Goal: Check status: Check status

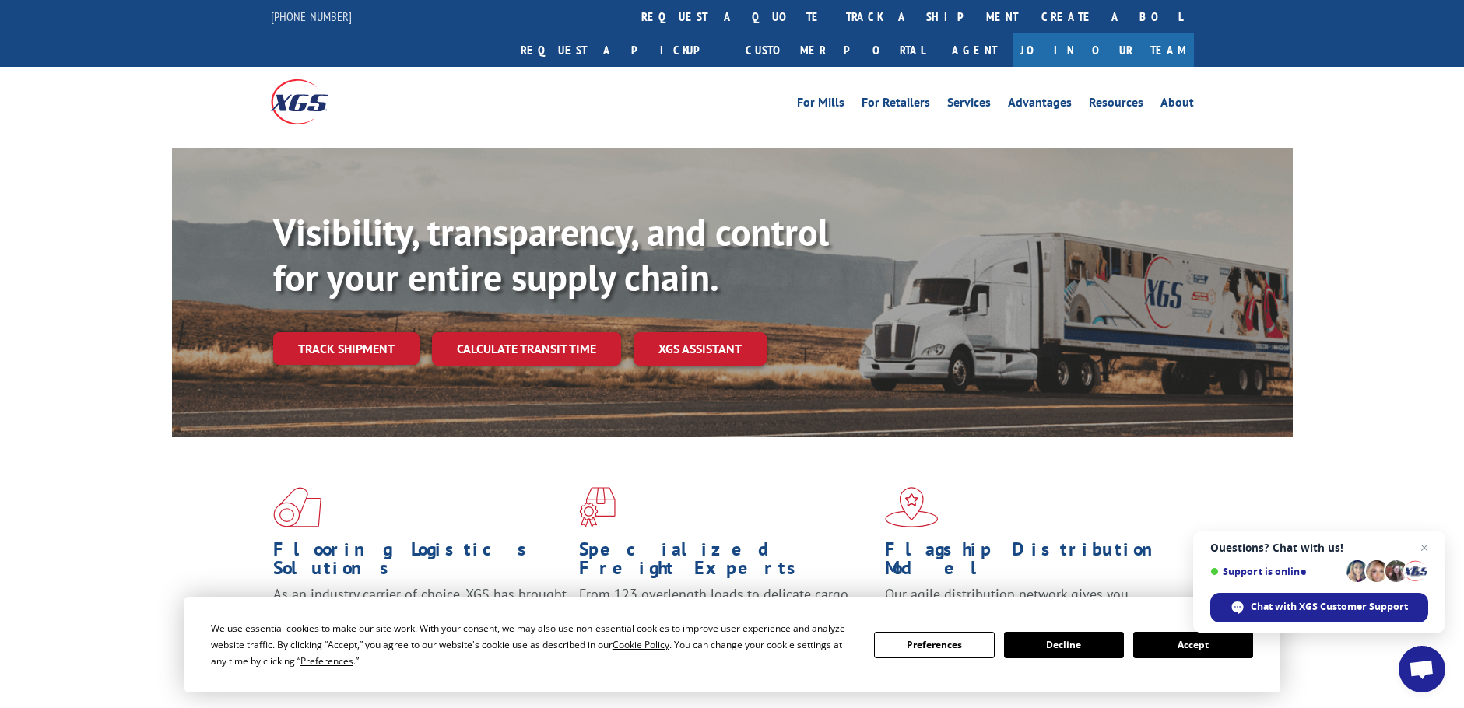
click at [348, 291] on div "Visibility, transparency, and control for your entire supply chain. Track shipm…" at bounding box center [783, 318] width 1020 height 217
click at [347, 297] on div "Visibility, transparency, and control for your entire supply chain. Track shipm…" at bounding box center [783, 318] width 1020 height 217
click at [349, 332] on link "Track shipment" at bounding box center [346, 348] width 146 height 33
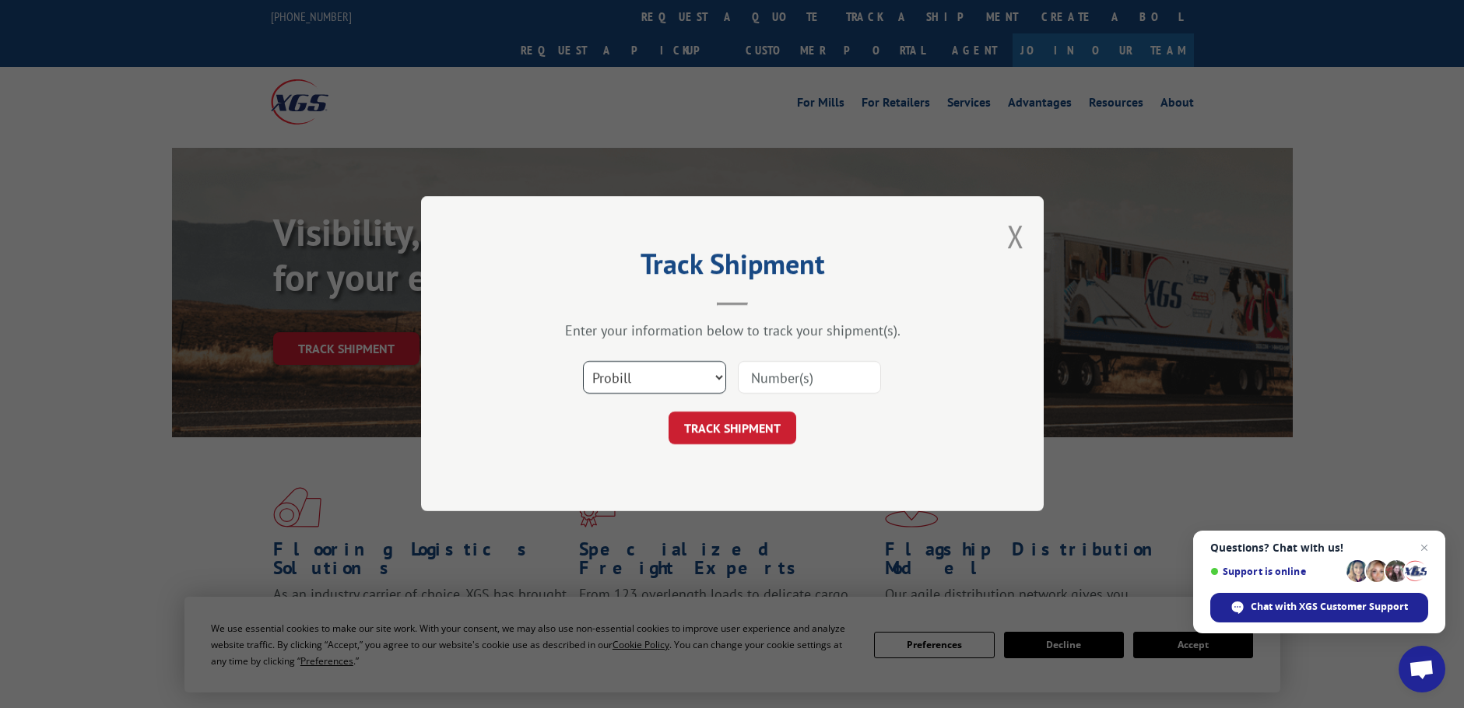
click at [608, 374] on select "Select category... Probill BOL PO" at bounding box center [654, 378] width 143 height 33
select select "po"
click at [583, 362] on select "Select category... Probill BOL PO" at bounding box center [654, 378] width 143 height 33
click at [785, 381] on input at bounding box center [809, 378] width 143 height 33
paste input "10532979"
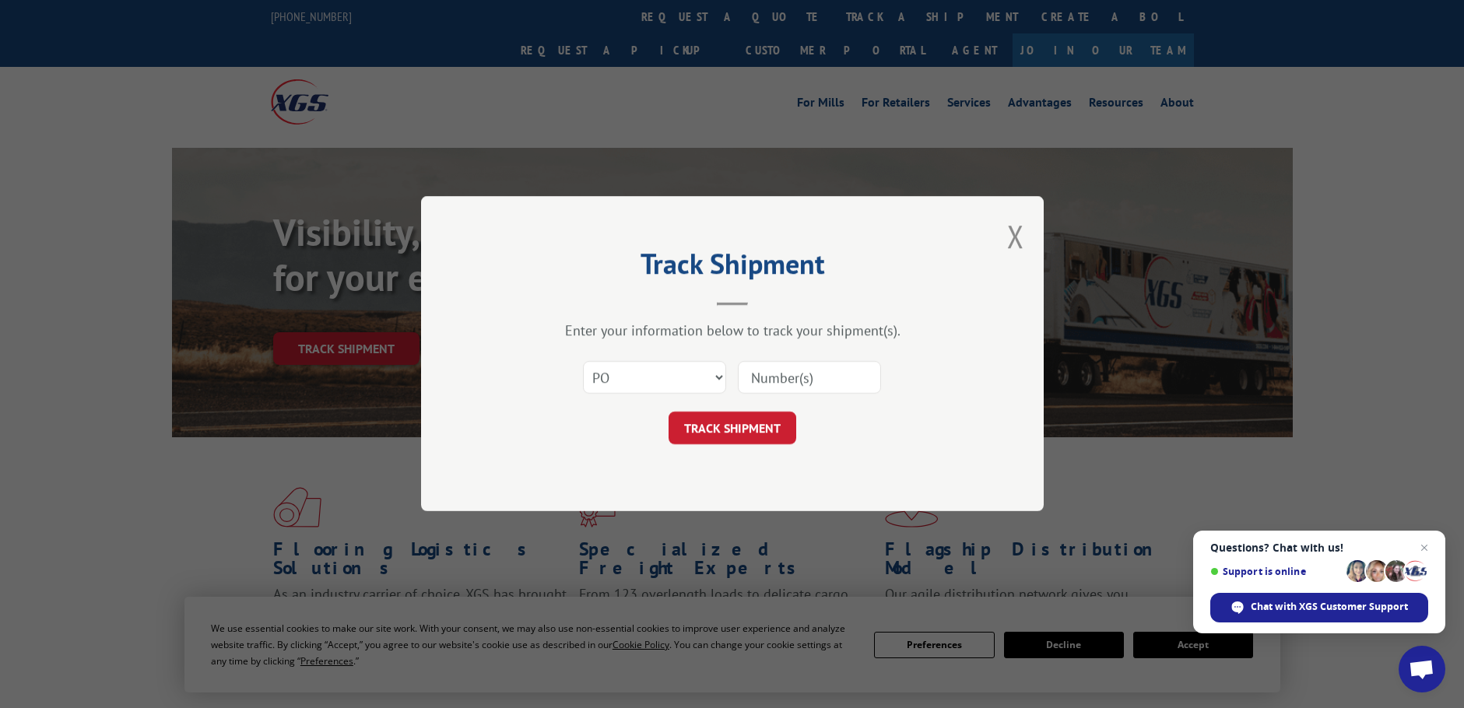
type input "10532979"
click button "TRACK SHIPMENT" at bounding box center [733, 429] width 128 height 33
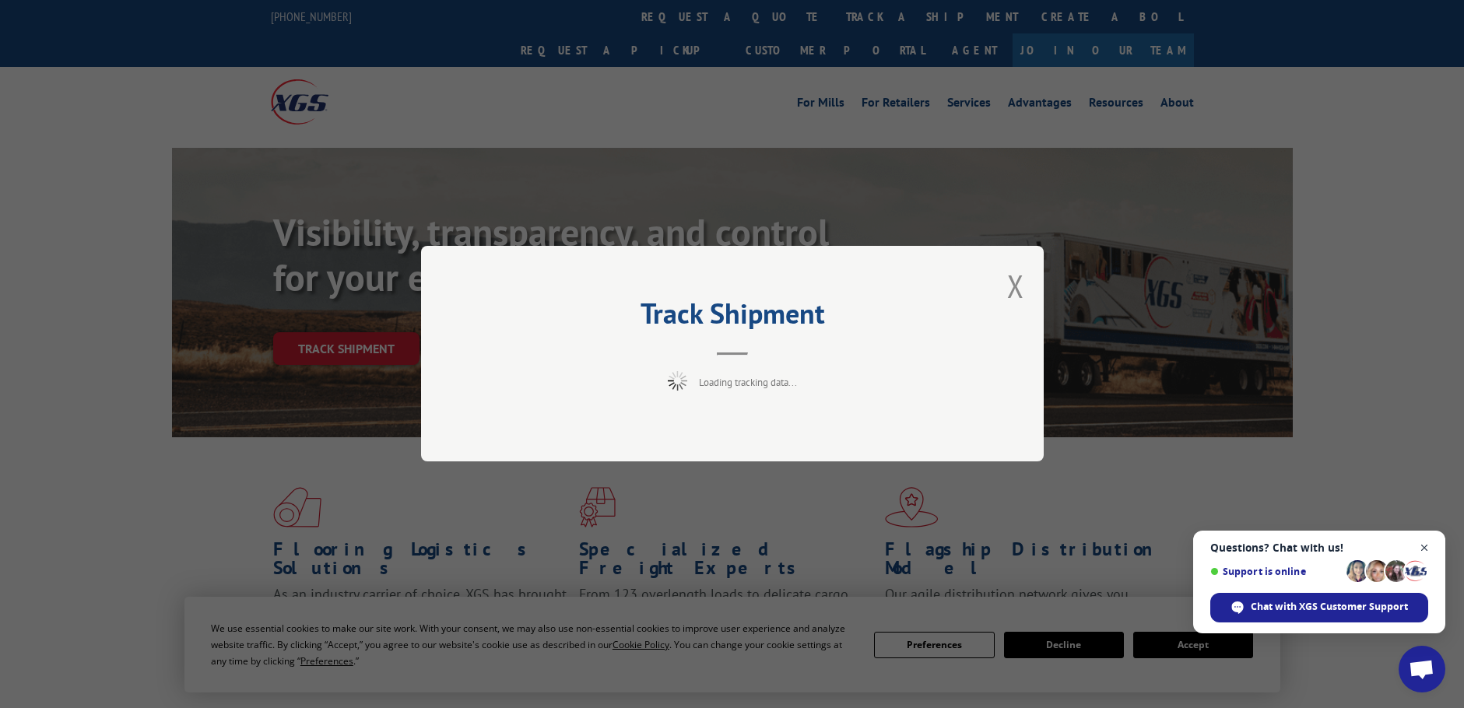
click at [1428, 549] on span "Close chat" at bounding box center [1424, 548] width 19 height 19
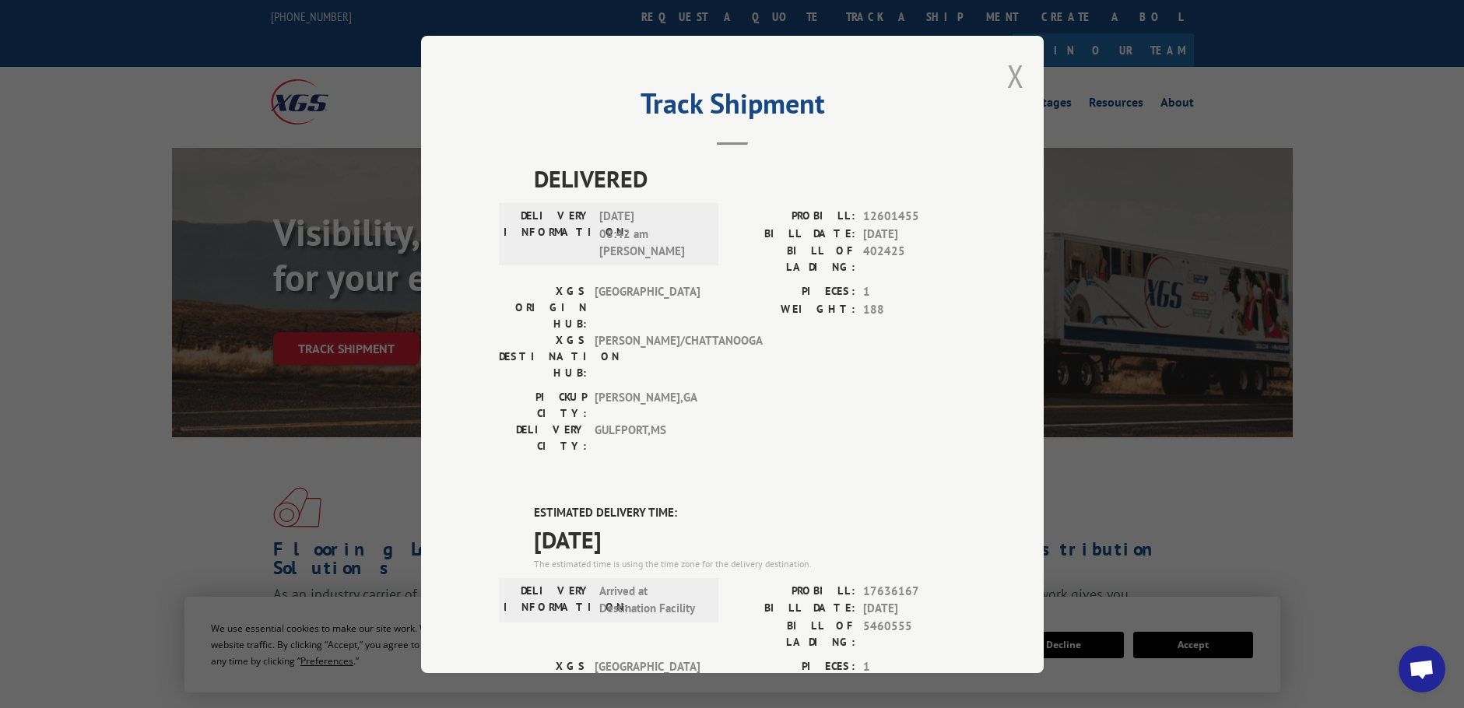
click at [1008, 72] on button "Close modal" at bounding box center [1015, 75] width 17 height 41
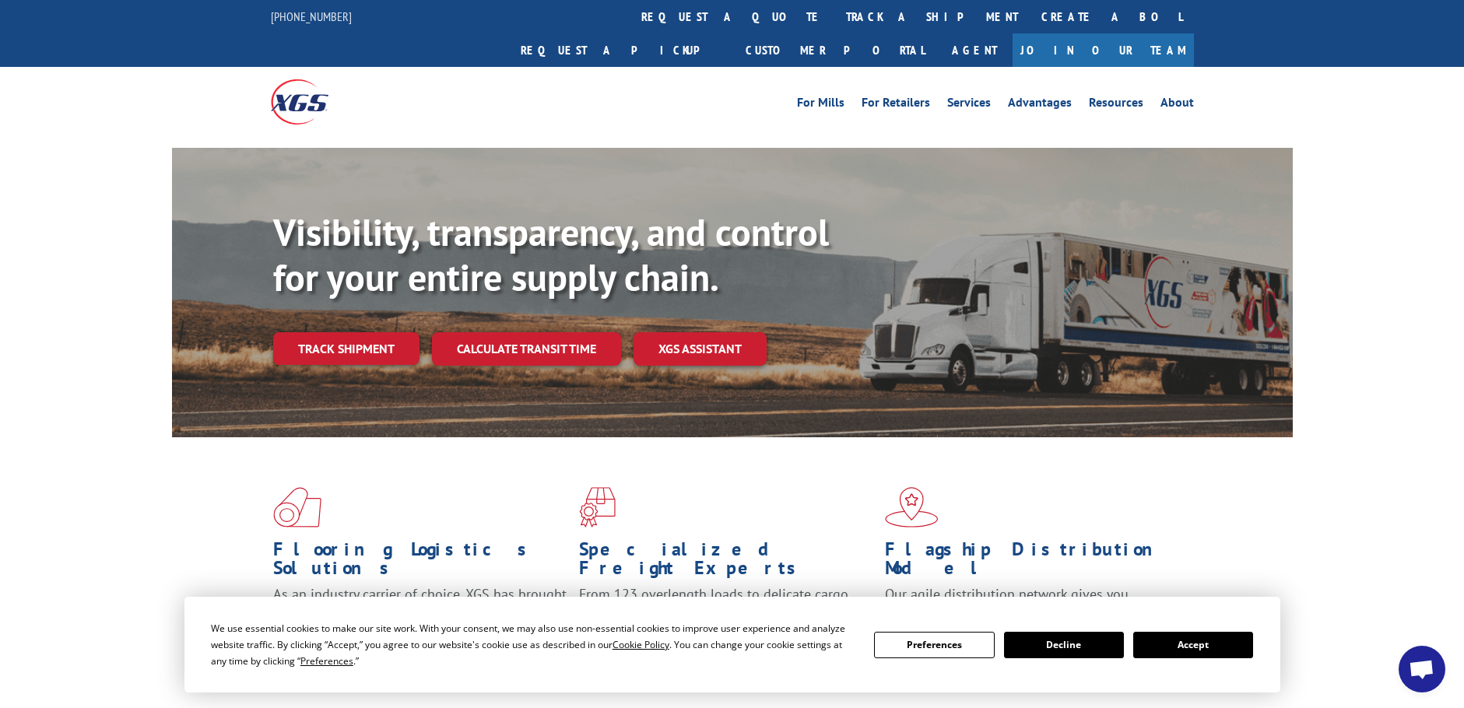
click at [1182, 654] on button "Accept" at bounding box center [1193, 645] width 120 height 26
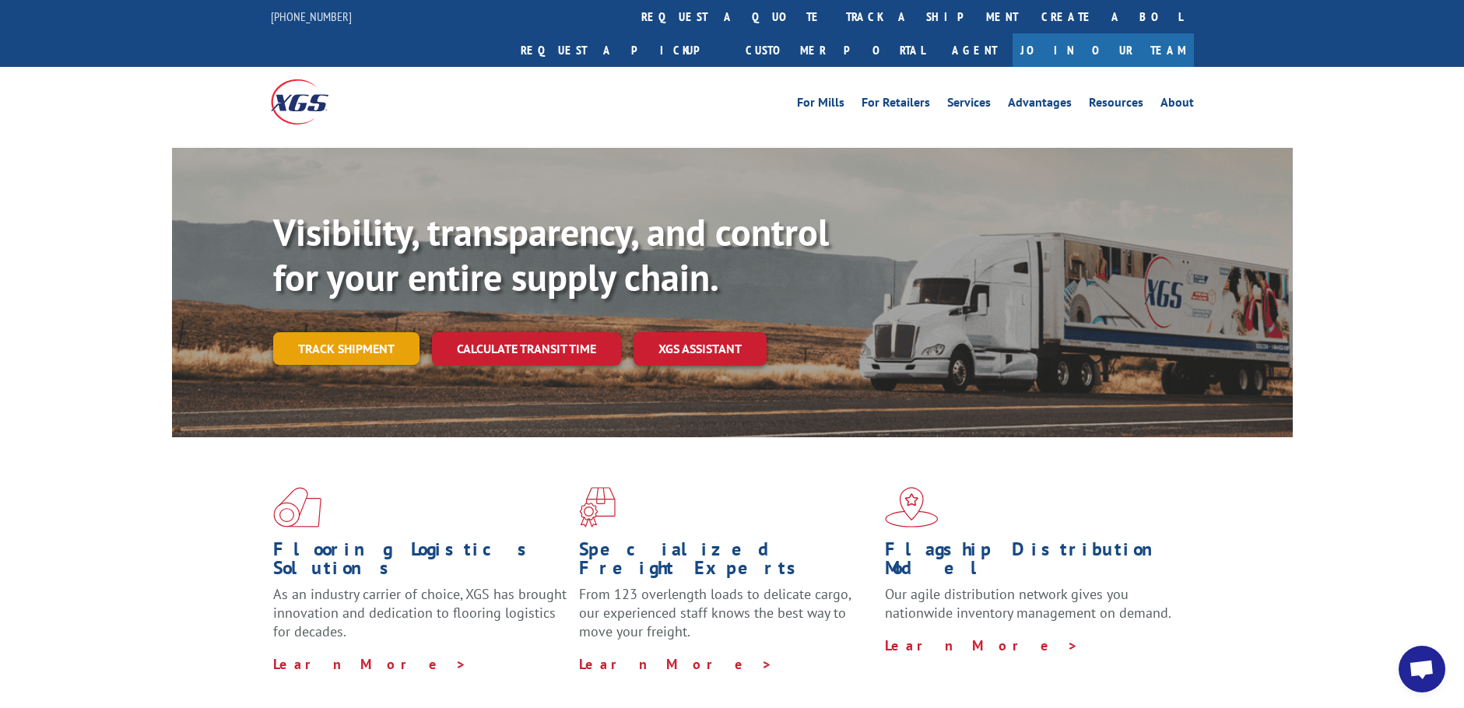
click at [386, 332] on link "Track shipment" at bounding box center [346, 348] width 146 height 33
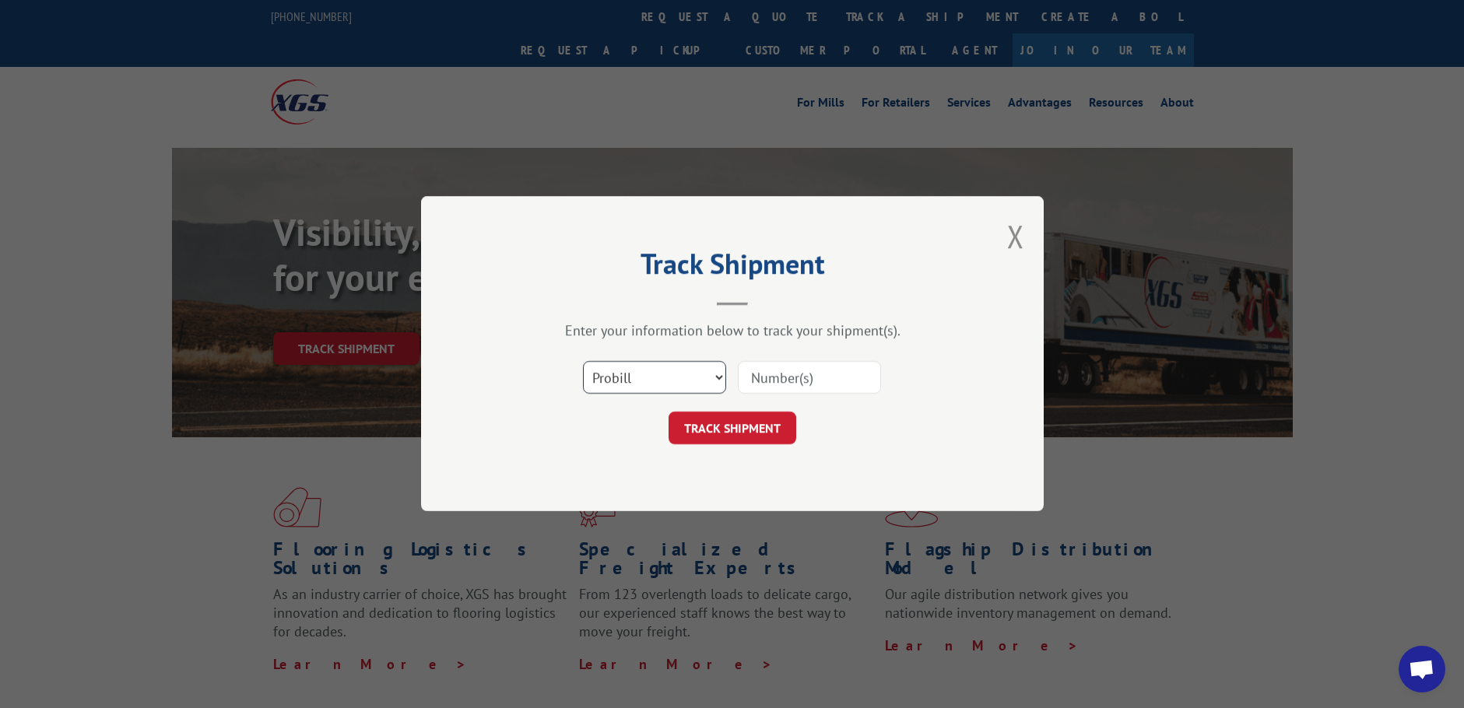
click at [644, 387] on select "Select category... Probill BOL PO" at bounding box center [654, 378] width 143 height 33
select select "po"
click at [583, 362] on select "Select category... Probill BOL PO" at bounding box center [654, 378] width 143 height 33
click at [765, 383] on input at bounding box center [809, 378] width 143 height 33
paste input "10533022"
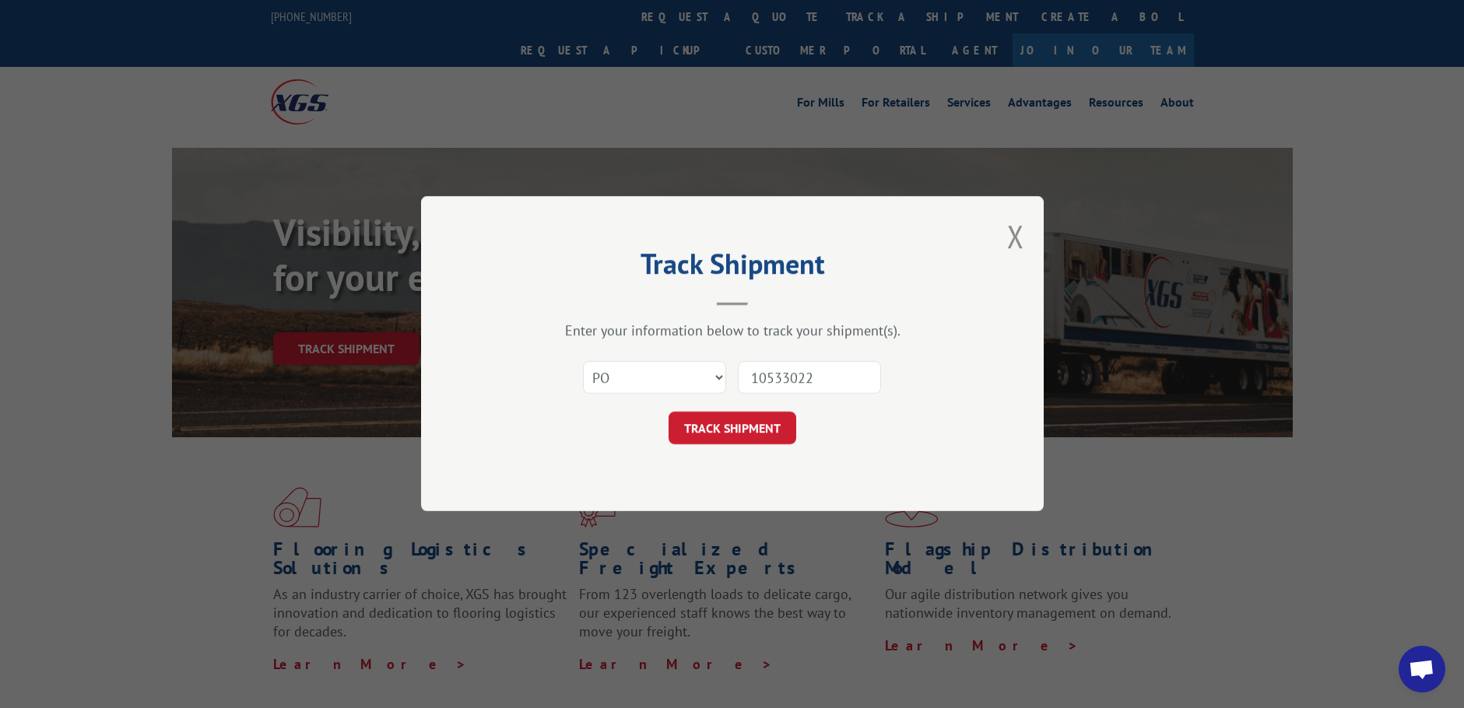
type input "10533022"
click at [669, 413] on button "TRACK SHIPMENT" at bounding box center [733, 429] width 128 height 33
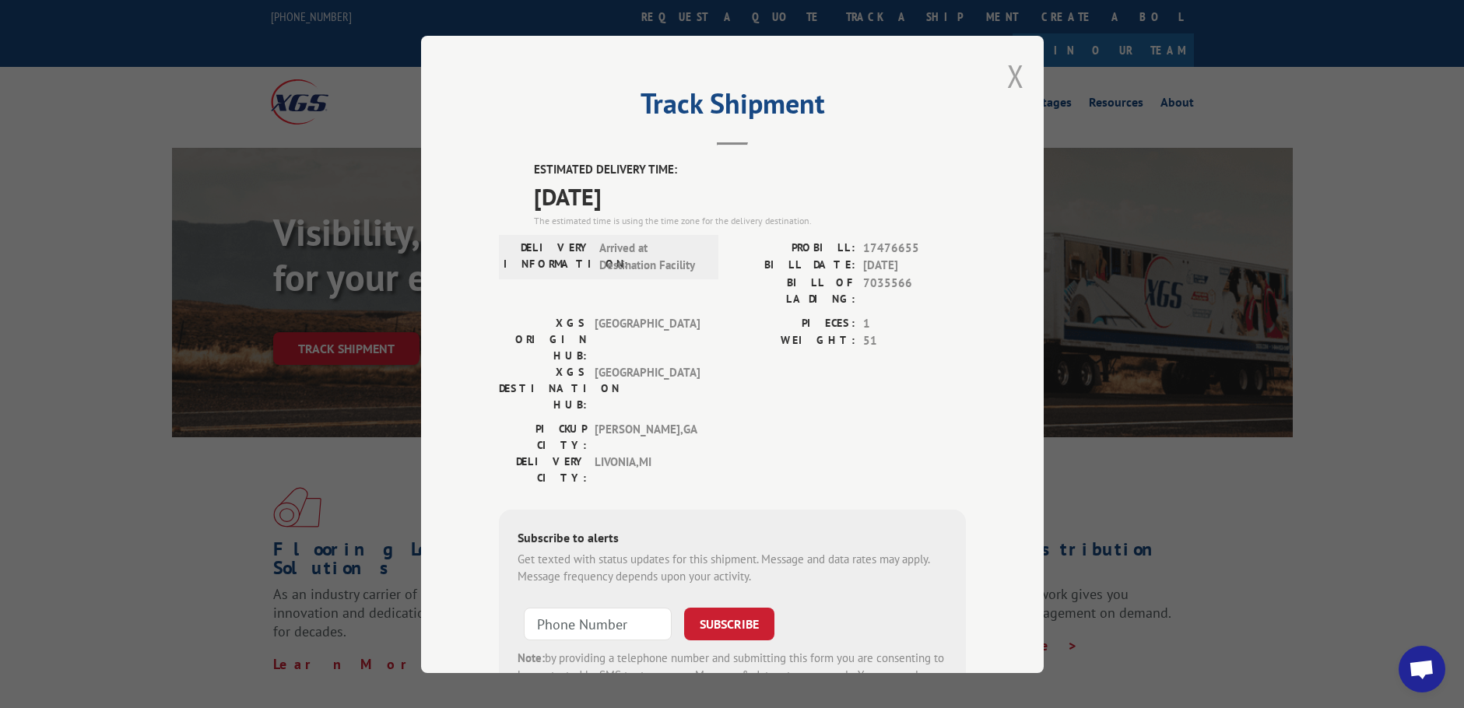
click at [1007, 72] on button "Close modal" at bounding box center [1015, 75] width 17 height 41
